Goal: Find specific page/section: Find specific page/section

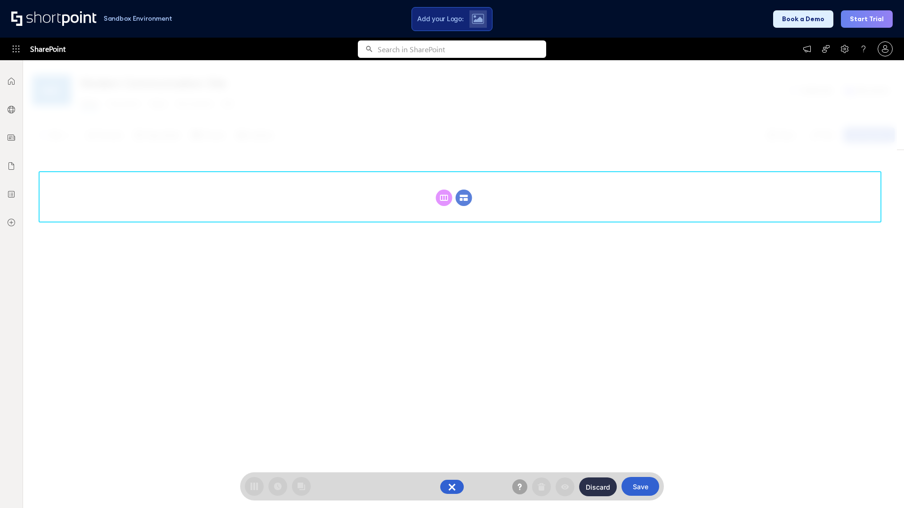
click at [464, 198] on circle at bounding box center [464, 198] width 16 height 16
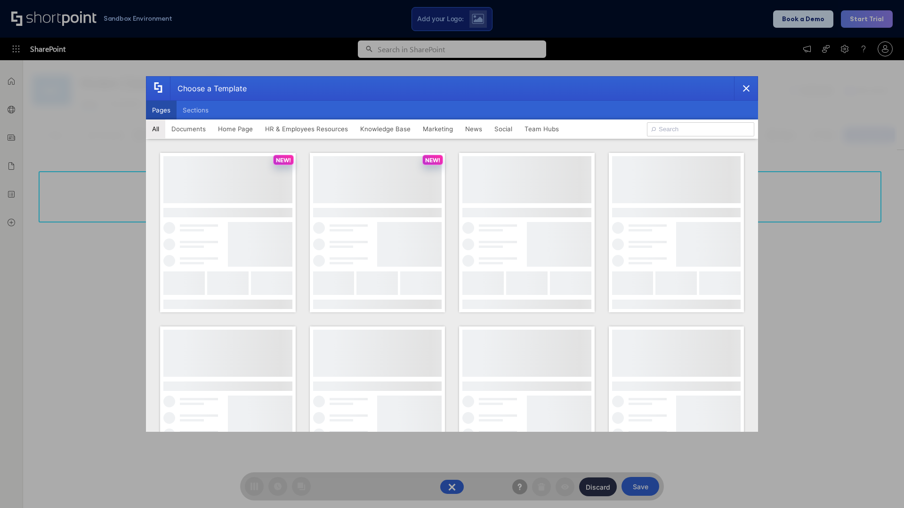
click at [161, 110] on button "Pages" at bounding box center [161, 110] width 31 height 19
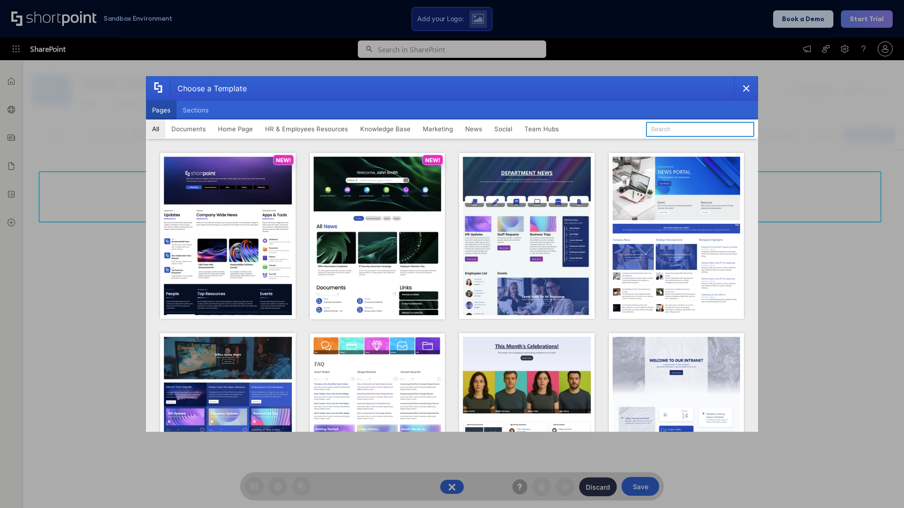
type input "News Portal 2"
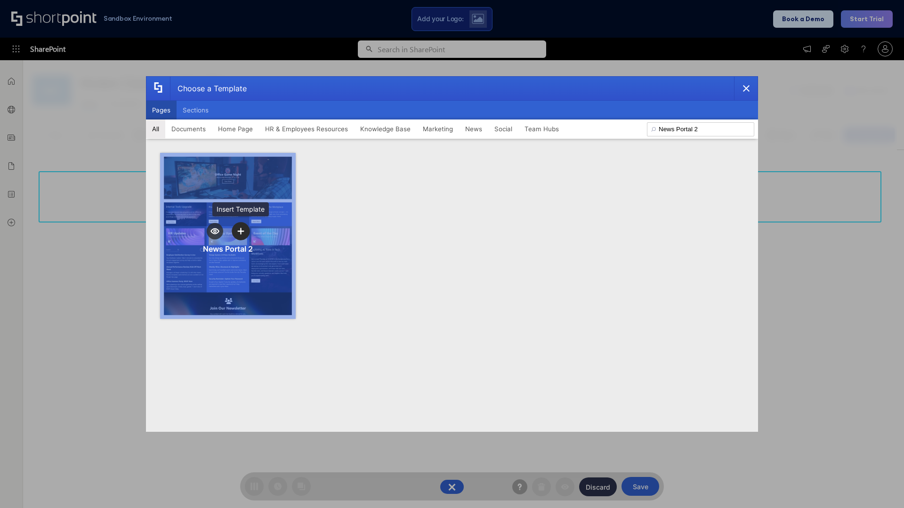
click at [240, 231] on icon "template selector" at bounding box center [240, 231] width 7 height 7
